Goal: Task Accomplishment & Management: Use online tool/utility

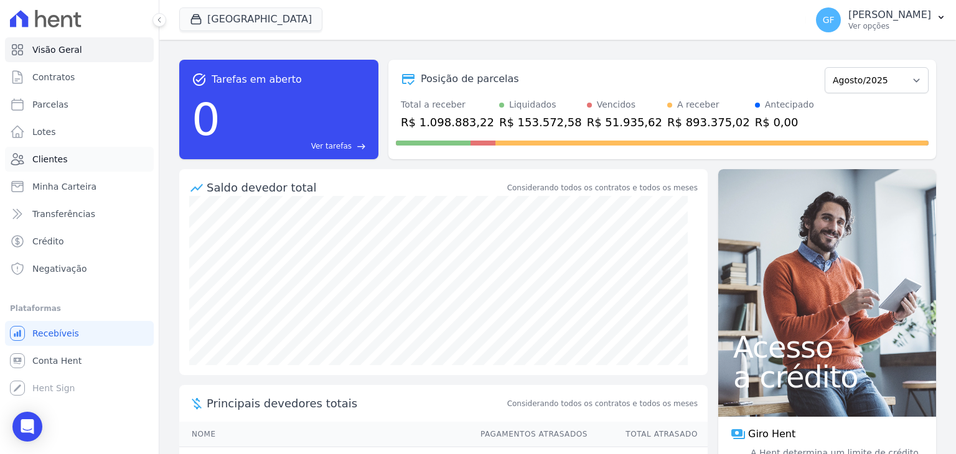
click at [44, 165] on span "Clientes" at bounding box center [49, 159] width 35 height 12
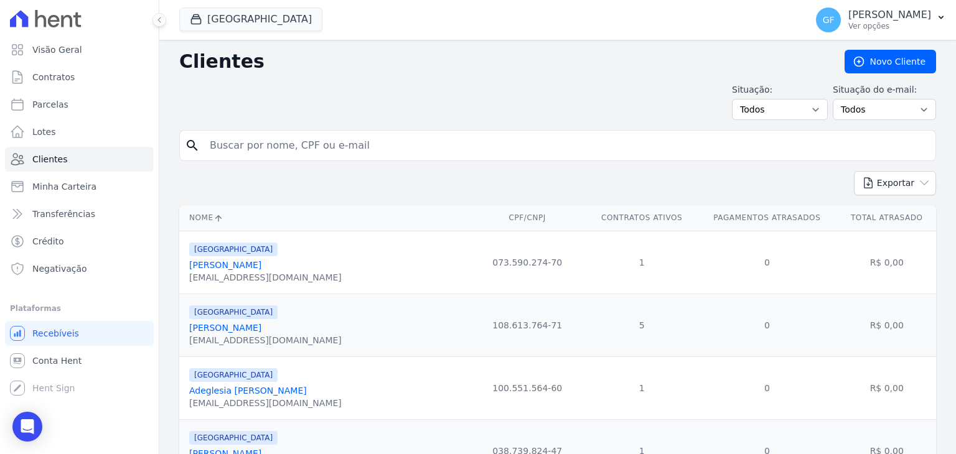
click at [225, 135] on input "search" at bounding box center [566, 145] width 728 height 25
type input "[PERSON_NAME]"
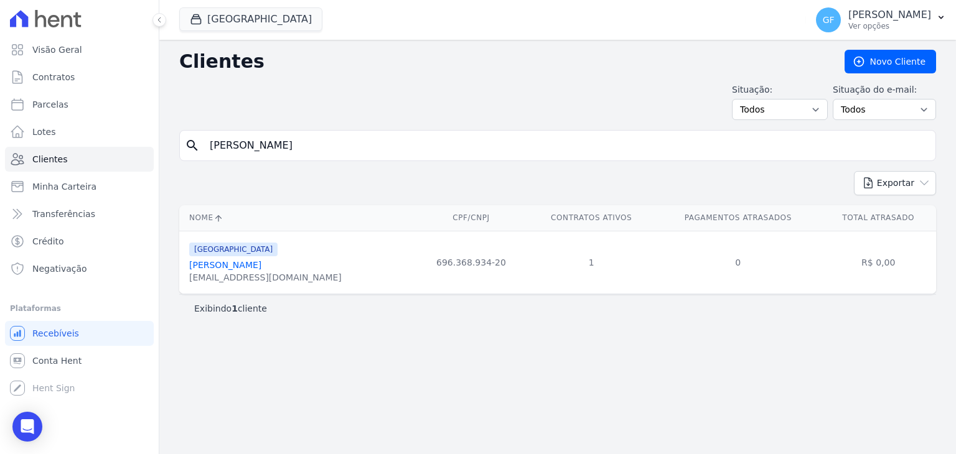
click at [264, 258] on div "[GEOGRAPHIC_DATA][PERSON_NAME] Maria Dos Santos [EMAIL_ADDRESS][DOMAIN_NAME]" at bounding box center [265, 262] width 152 height 42
click at [261, 261] on link "[PERSON_NAME]" at bounding box center [225, 265] width 72 height 10
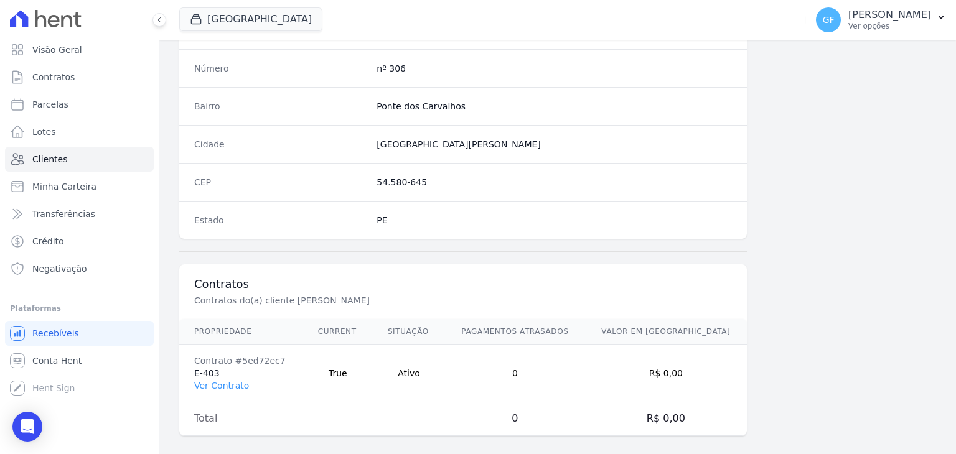
scroll to position [706, 0]
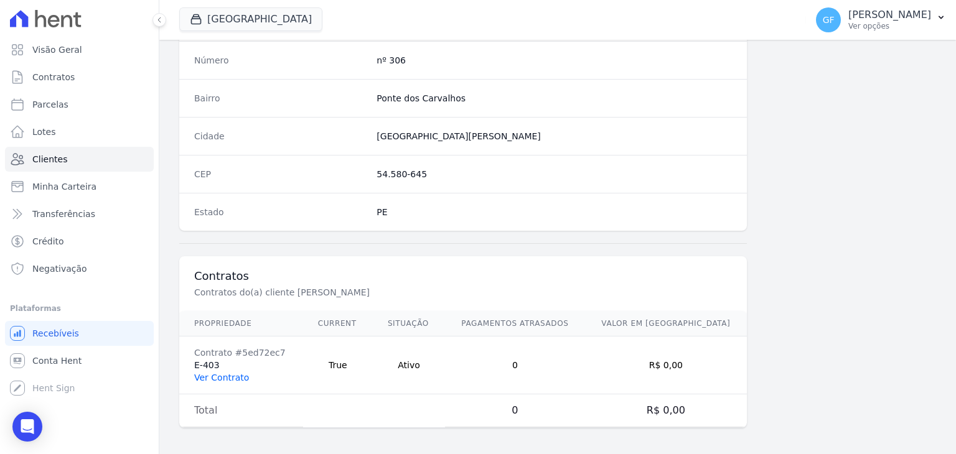
click at [212, 378] on link "Ver Contrato" at bounding box center [221, 378] width 55 height 10
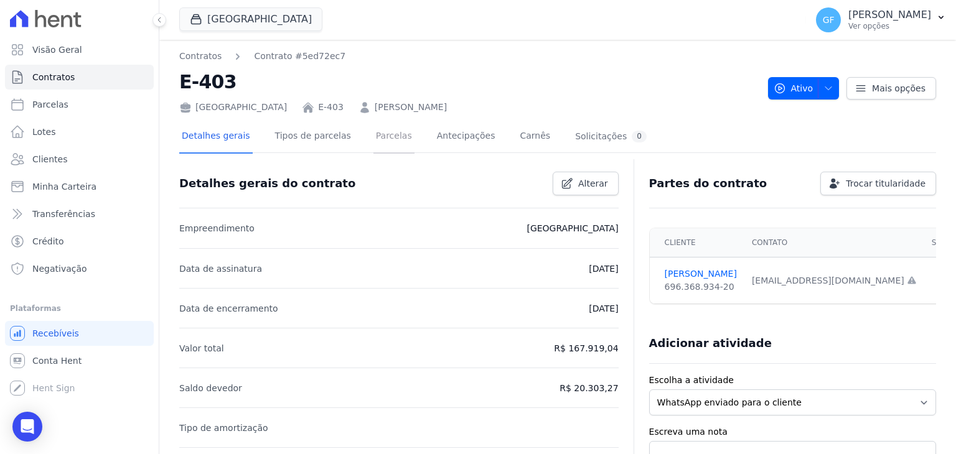
click at [377, 147] on link "Parcelas" at bounding box center [393, 137] width 41 height 33
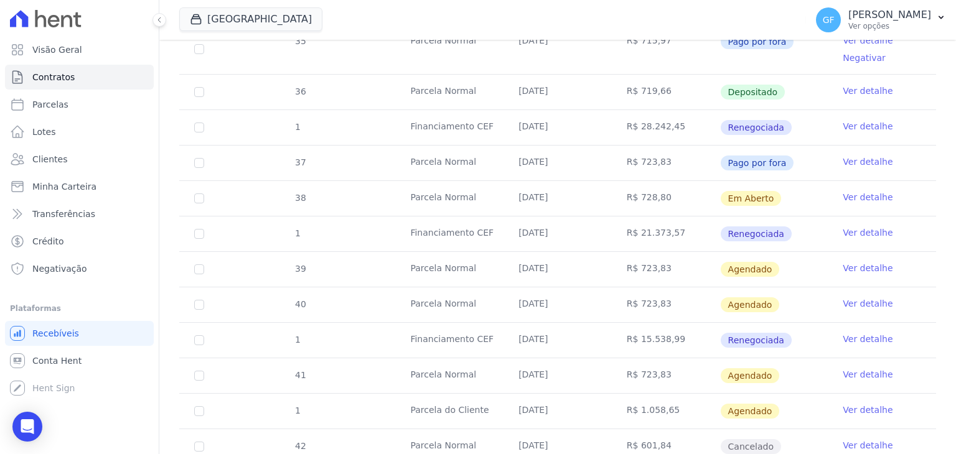
scroll to position [498, 0]
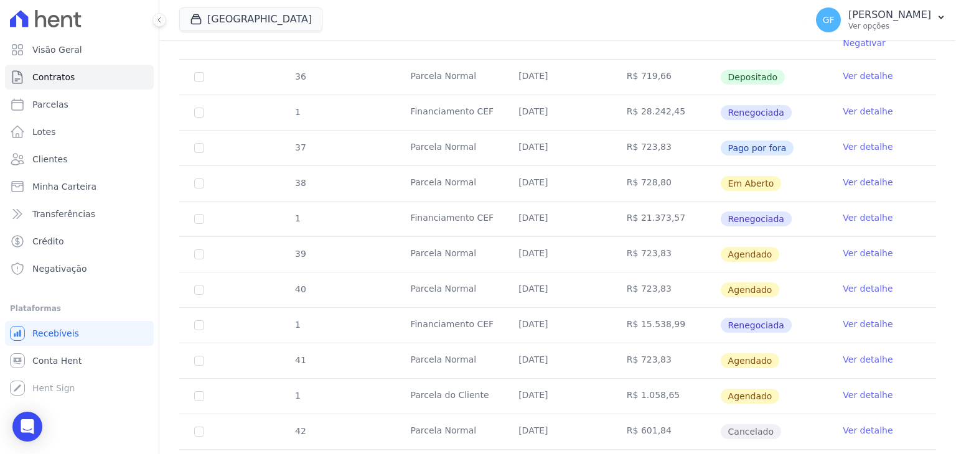
drag, startPoint x: 520, startPoint y: 177, endPoint x: 687, endPoint y: 179, distance: 166.8
click at [687, 179] on tr "38 [GEOGRAPHIC_DATA] [DATE] R$ 728,80 Em [GEOGRAPHIC_DATA] Ver detalhe" at bounding box center [557, 183] width 757 height 35
click at [701, 177] on td "R$ 728,80" at bounding box center [666, 183] width 108 height 35
click at [852, 184] on link "Ver detalhe" at bounding box center [868, 182] width 50 height 12
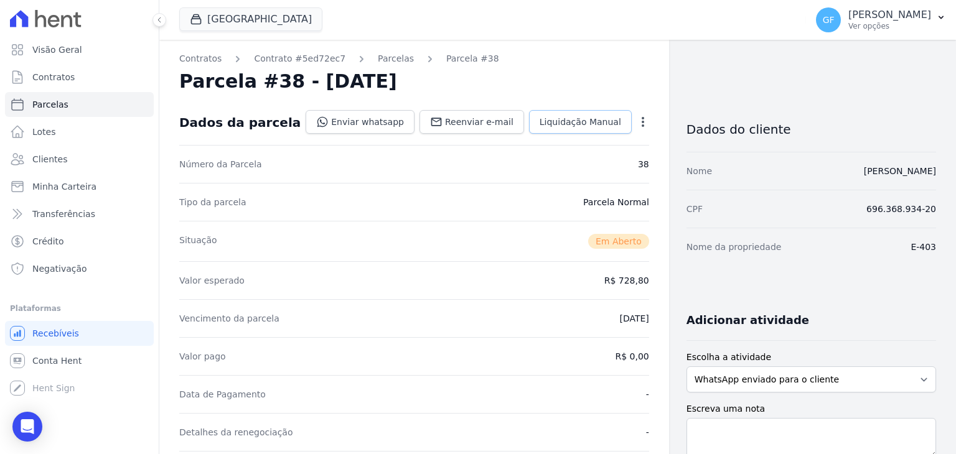
click at [587, 128] on span "Liquidação Manual" at bounding box center [580, 122] width 82 height 12
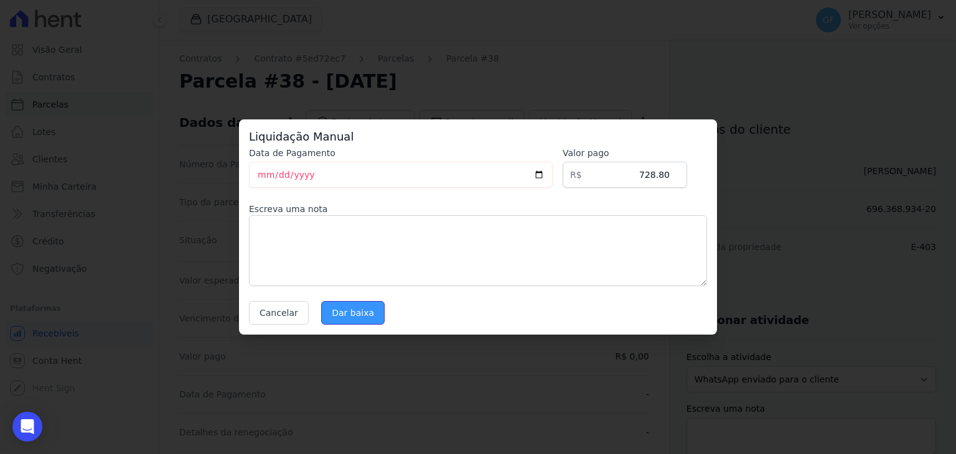
click at [350, 307] on input "Dar baixa" at bounding box center [352, 313] width 63 height 24
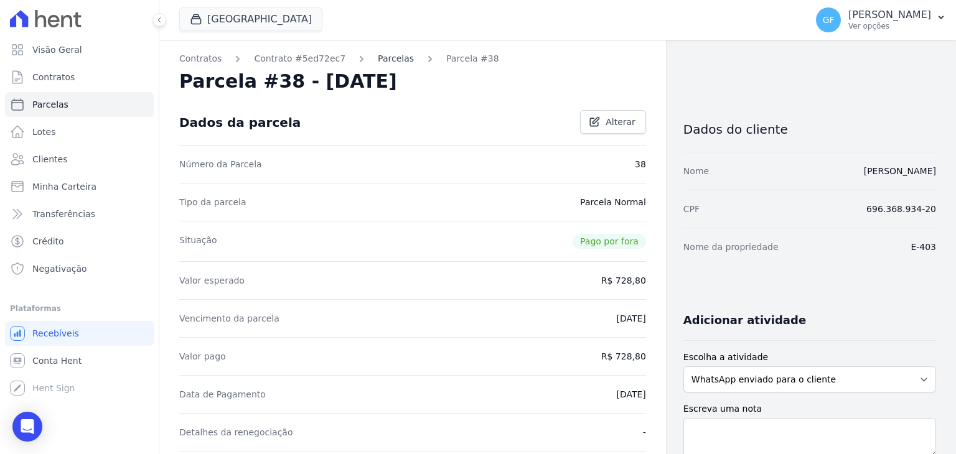
click at [378, 60] on link "Parcelas" at bounding box center [396, 58] width 36 height 13
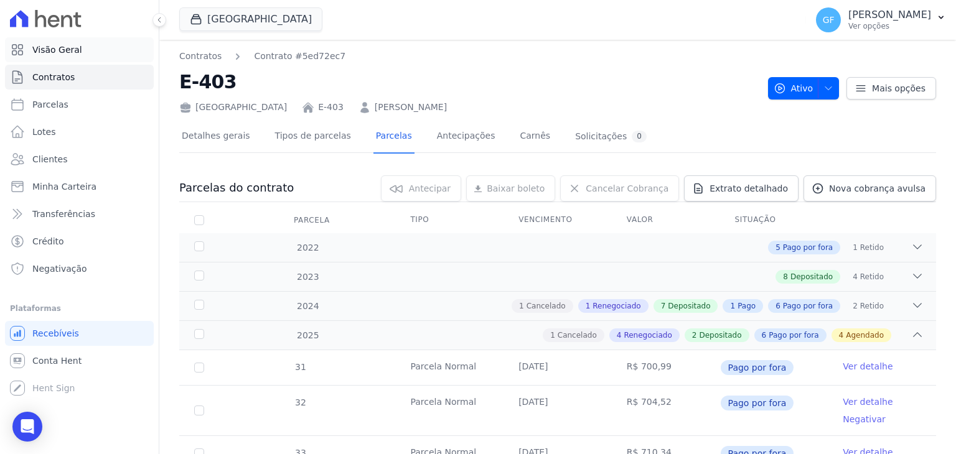
click at [27, 53] on link "Visão Geral" at bounding box center [79, 49] width 149 height 25
